Goal: Information Seeking & Learning: Learn about a topic

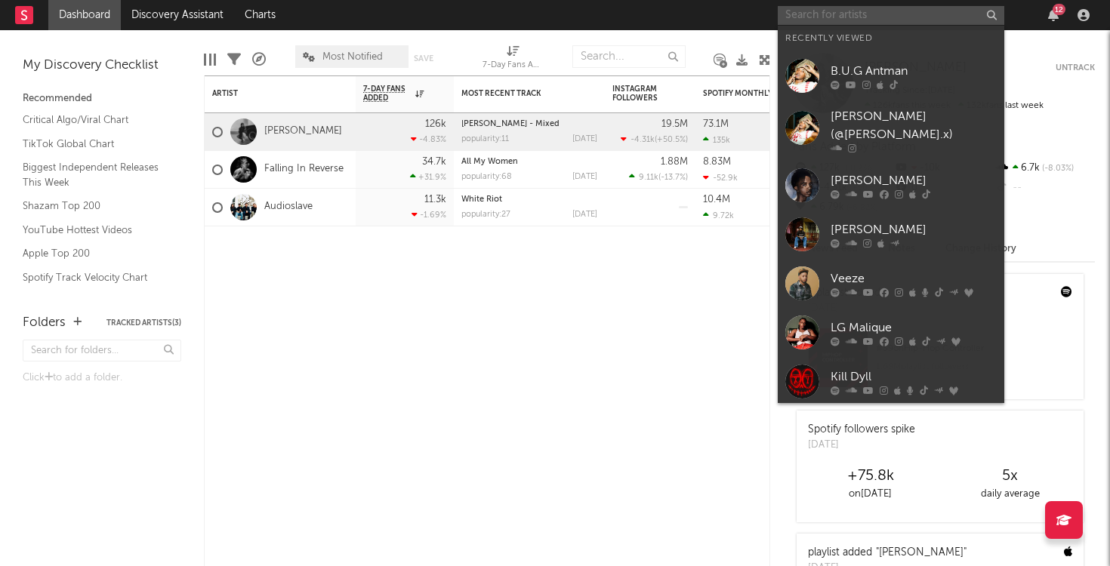
click at [837, 14] on input "text" at bounding box center [891, 15] width 227 height 19
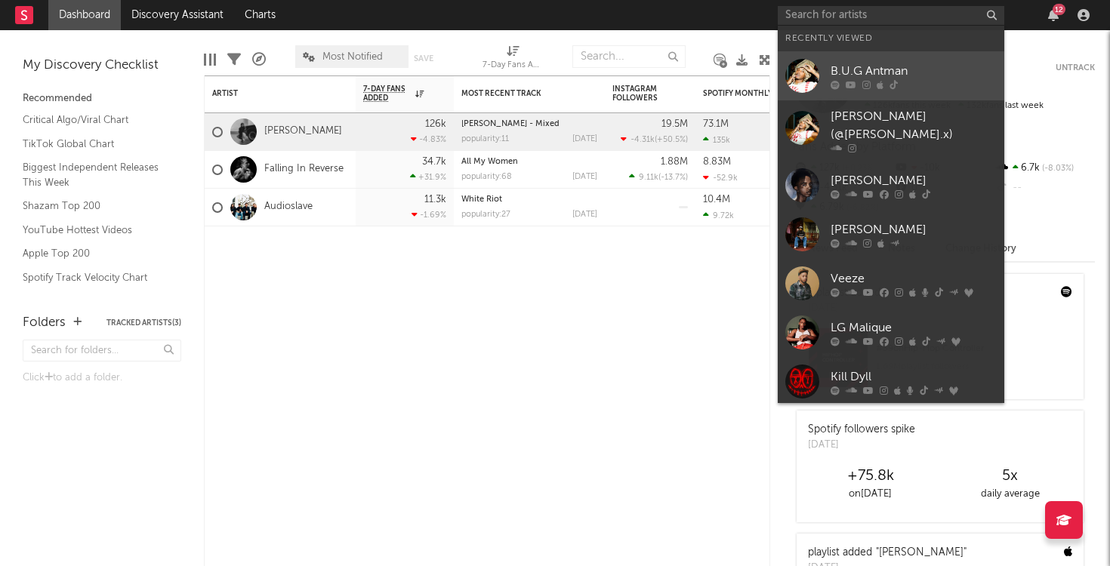
click at [895, 80] on icon at bounding box center [894, 84] width 8 height 9
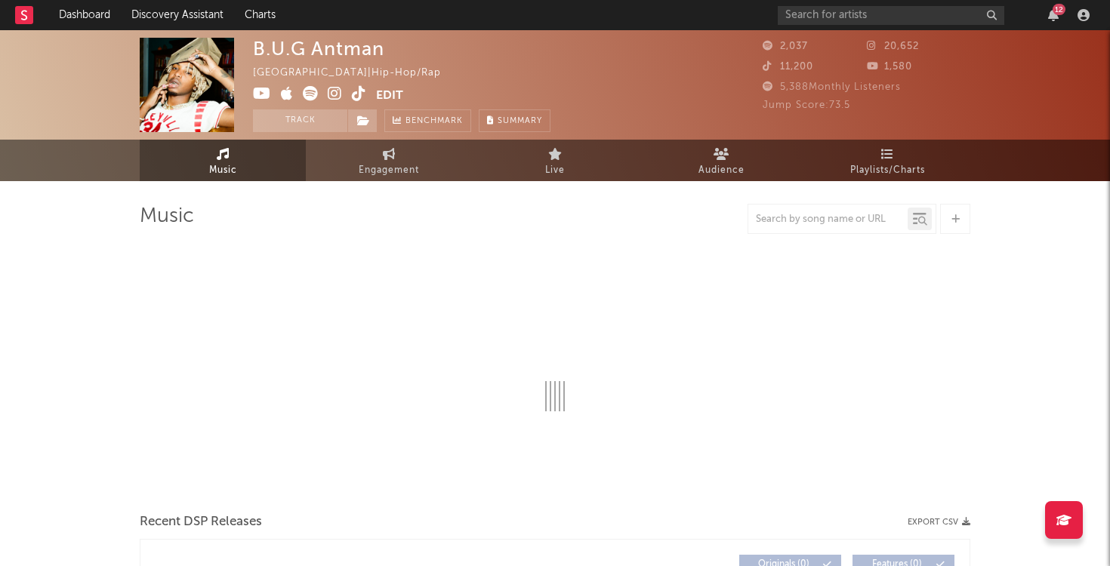
select select "1w"
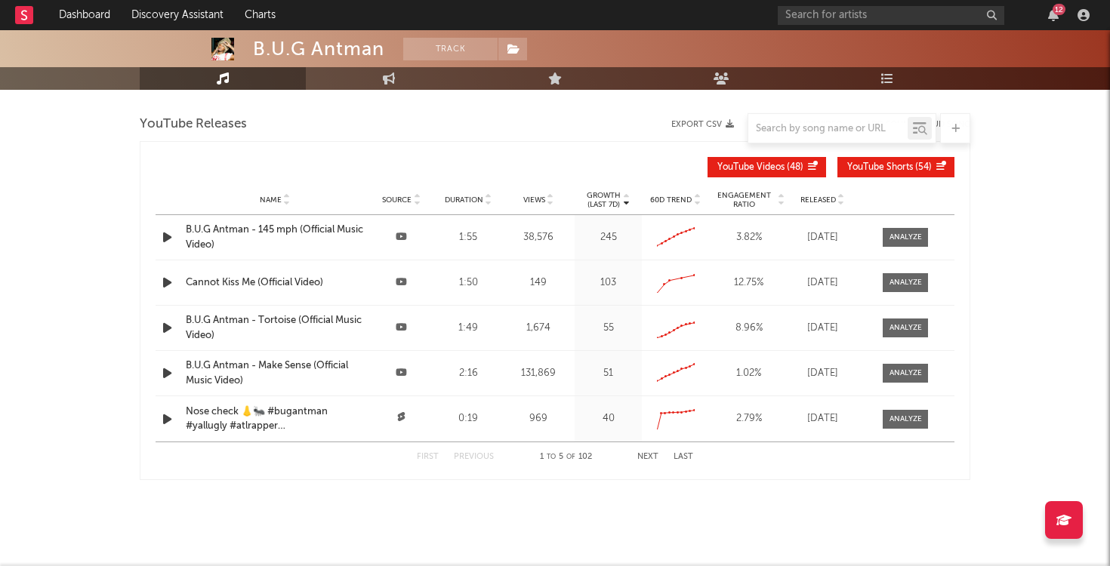
scroll to position [1594, 0]
